Goal: Information Seeking & Learning: Learn about a topic

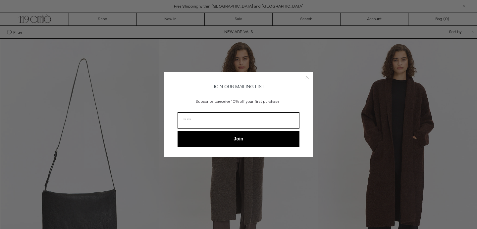
click at [309, 77] on circle "Close dialog" at bounding box center [307, 78] width 6 height 6
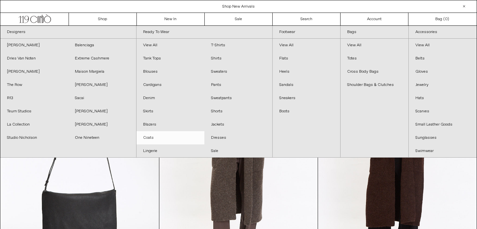
click at [148, 139] on link "Coats" at bounding box center [170, 137] width 68 height 13
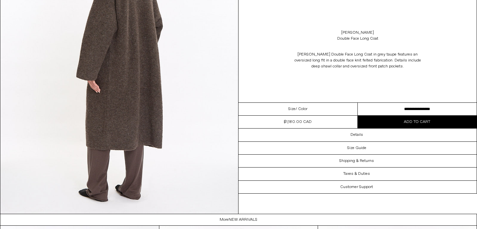
scroll to position [832, 0]
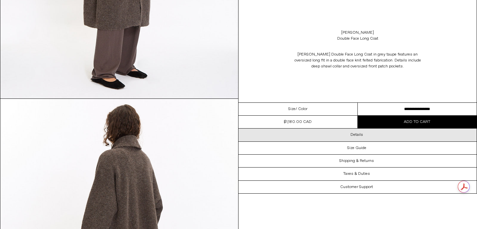
click at [330, 138] on div "Details" at bounding box center [357, 135] width 238 height 13
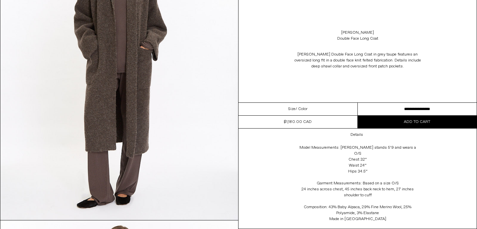
scroll to position [38, 0]
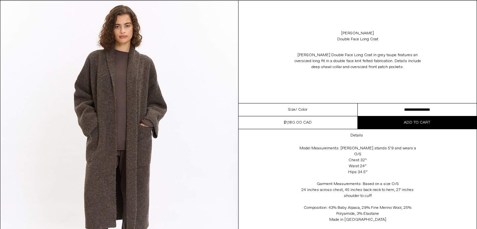
click at [104, 117] on img at bounding box center [119, 149] width 238 height 297
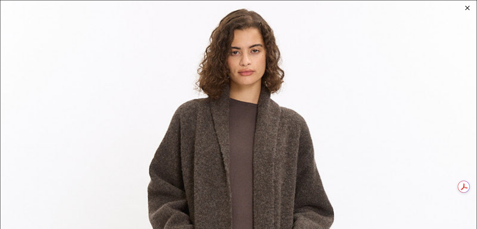
click at [467, 7] on div at bounding box center [467, 7] width 9 height 9
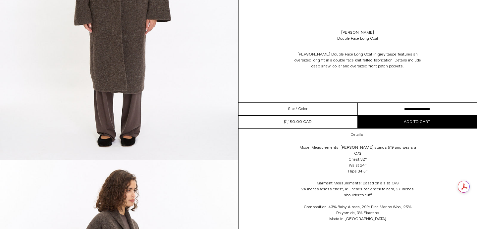
scroll to position [474, 0]
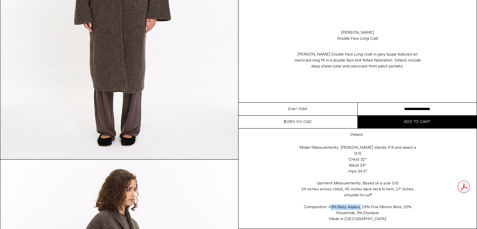
drag, startPoint x: 329, startPoint y: 203, endPoint x: 359, endPoint y: 203, distance: 29.8
click at [359, 203] on div "Model Measurements: Elizabeth stands 5’9 and wears a O/S Chest 32” Waist 24” Hi…" at bounding box center [357, 185] width 132 height 87
drag, startPoint x: 359, startPoint y: 202, endPoint x: 328, endPoint y: 200, distance: 30.5
click at [328, 200] on div "Model Measurements: Elizabeth stands 5’9 and wears a O/S Chest 32” Waist 24” Hi…" at bounding box center [357, 185] width 132 height 87
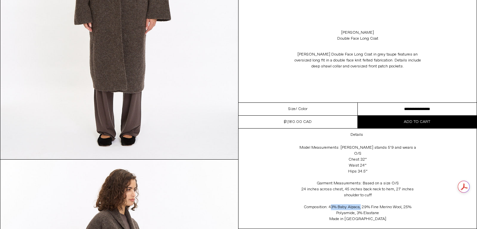
click at [328, 200] on div "Model Measurements: Elizabeth stands 5’9 and wears a O/S Chest 32” Waist 24” Hi…" at bounding box center [357, 185] width 132 height 87
drag, startPoint x: 328, startPoint y: 201, endPoint x: 390, endPoint y: 213, distance: 62.4
click at [390, 213] on div "Model Measurements: Elizabeth stands 5’9 and wears a O/S Chest 32” Waist 24” Hi…" at bounding box center [357, 185] width 132 height 87
drag, startPoint x: 338, startPoint y: 203, endPoint x: 359, endPoint y: 204, distance: 20.9
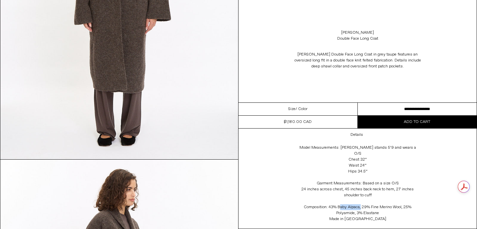
click at [359, 204] on div "Model Measurements: Elizabeth stands 5’9 and wears a O/S Chest 32” Waist 24” Hi…" at bounding box center [357, 185] width 132 height 87
drag, startPoint x: 362, startPoint y: 201, endPoint x: 402, endPoint y: 202, distance: 40.4
click at [402, 202] on div "Model Measurements: Elizabeth stands 5’9 and wears a O/S Chest 32” Waist 24” Hi…" at bounding box center [357, 185] width 132 height 87
